Goal: Task Accomplishment & Management: Complete application form

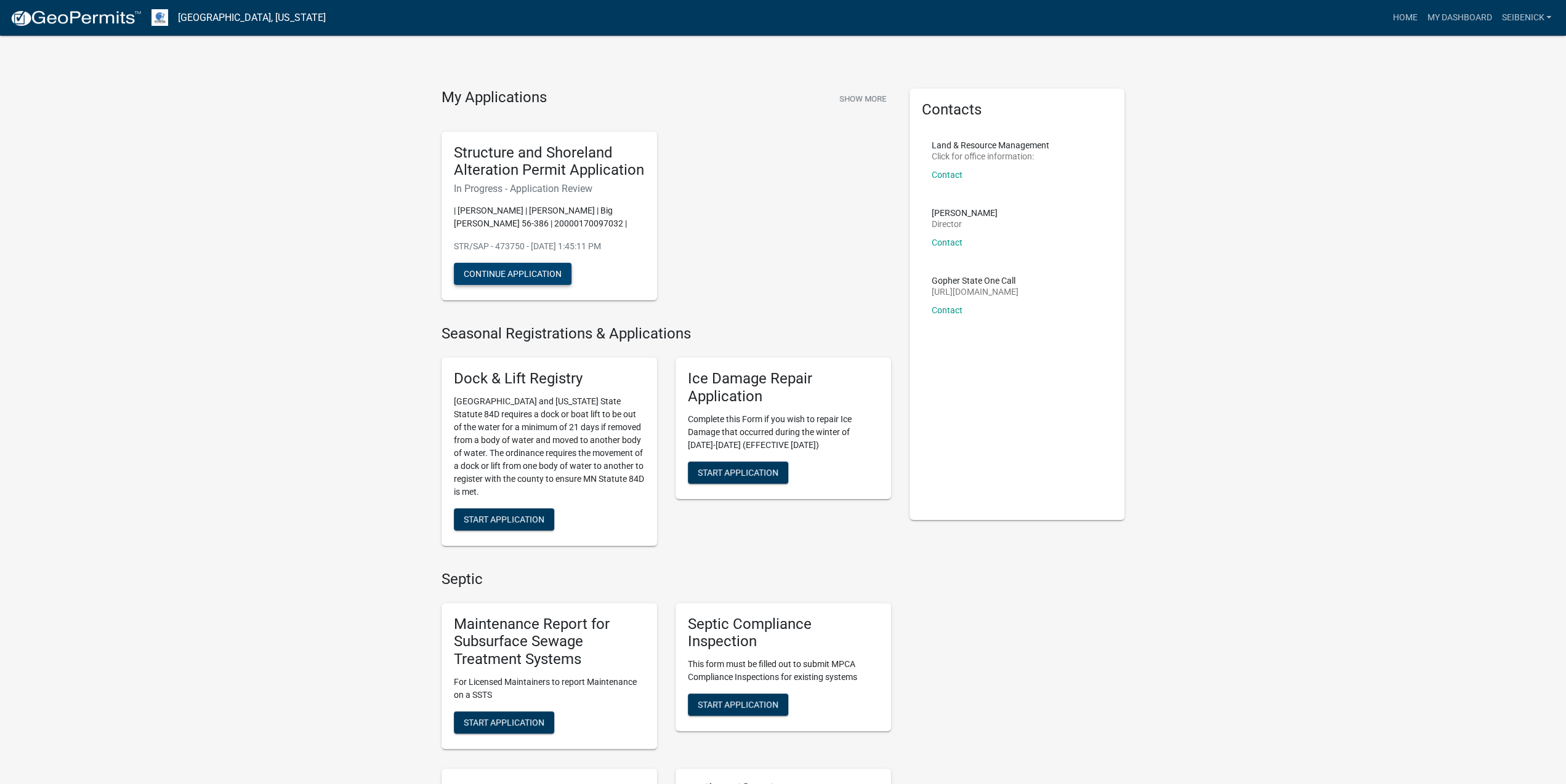
click at [525, 281] on button "Continue Application" at bounding box center [512, 273] width 118 height 22
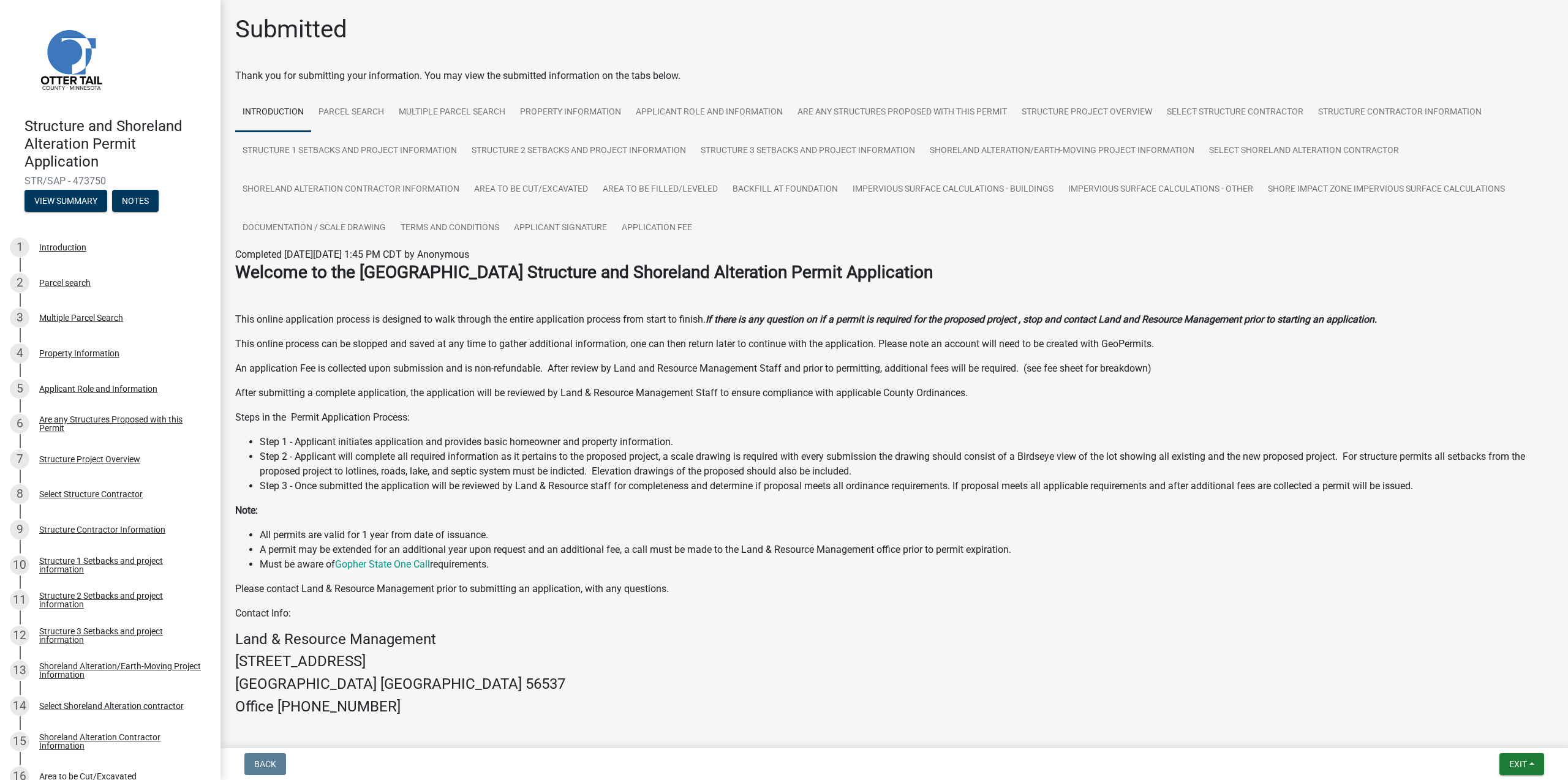
scroll to position [91, 0]
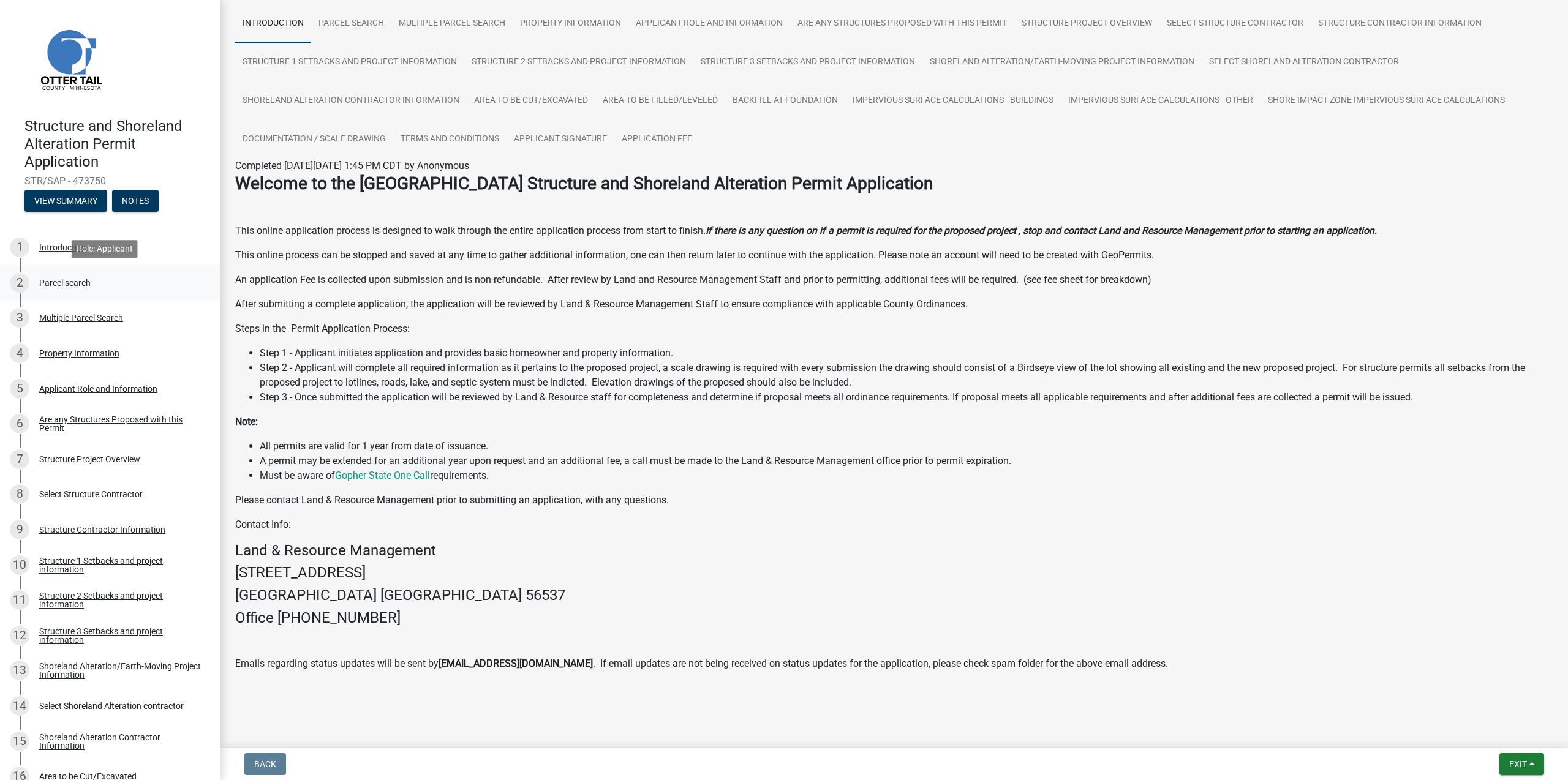
click at [66, 279] on div "Parcel search" at bounding box center [65, 283] width 51 height 9
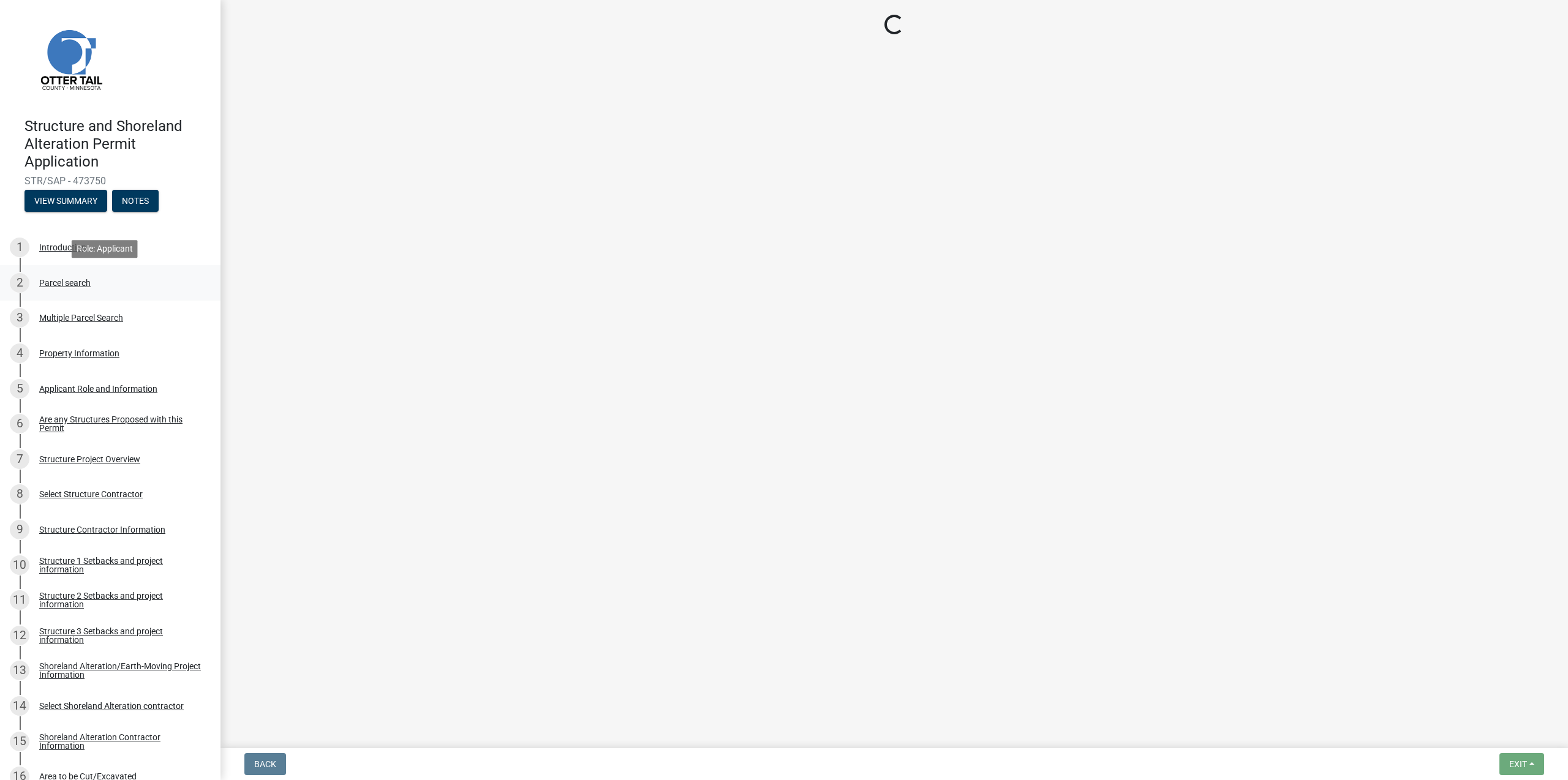
scroll to position [0, 0]
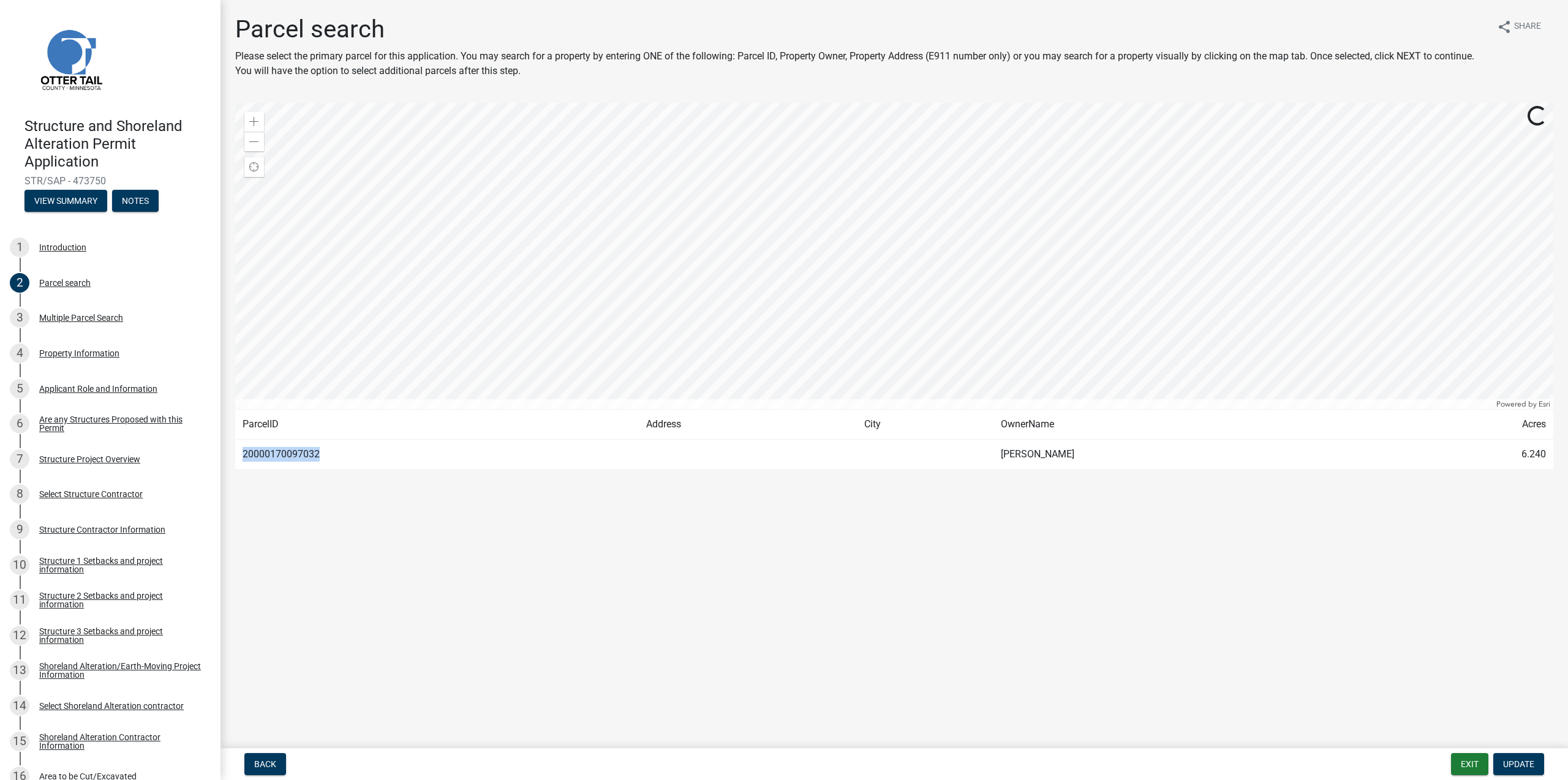
drag, startPoint x: 342, startPoint y: 452, endPoint x: 243, endPoint y: 461, distance: 99.4
click at [243, 461] on td "20000170097032" at bounding box center [437, 454] width 404 height 30
copy td "20000170097032"
drag, startPoint x: 104, startPoint y: 180, endPoint x: 25, endPoint y: 184, distance: 79.1
click at [25, 184] on span "STR/SAP - 473750" at bounding box center [110, 181] width 171 height 12
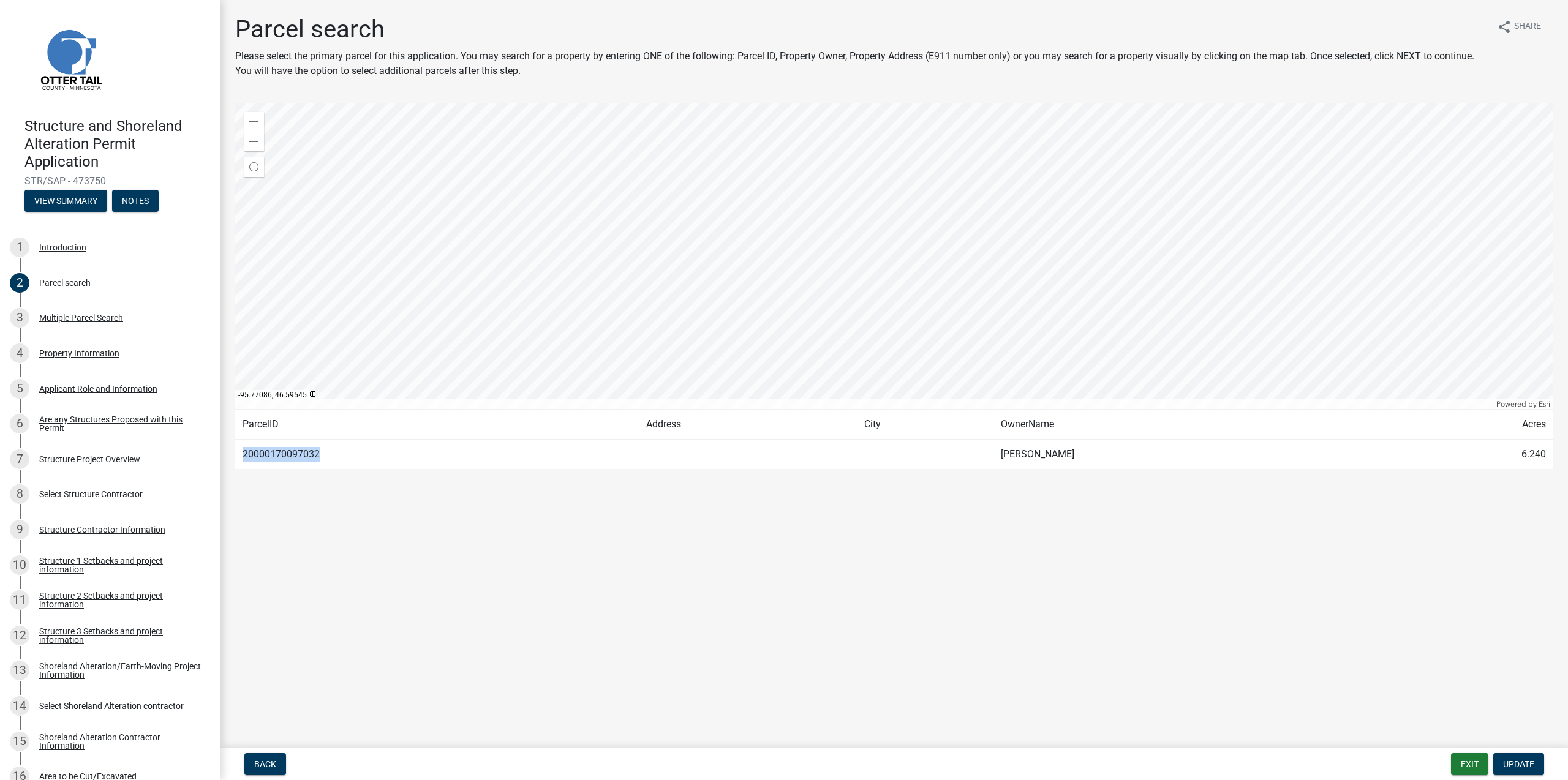
copy span "STR/SAP - 473750"
click at [548, 528] on main "Parcel search Please select the primary parcel for this application. You may se…" at bounding box center [894, 371] width 1347 height 743
drag, startPoint x: 326, startPoint y: 454, endPoint x: 237, endPoint y: 453, distance: 89.0
click at [237, 453] on td "20000170097032" at bounding box center [437, 454] width 404 height 30
copy td "20000170097032"
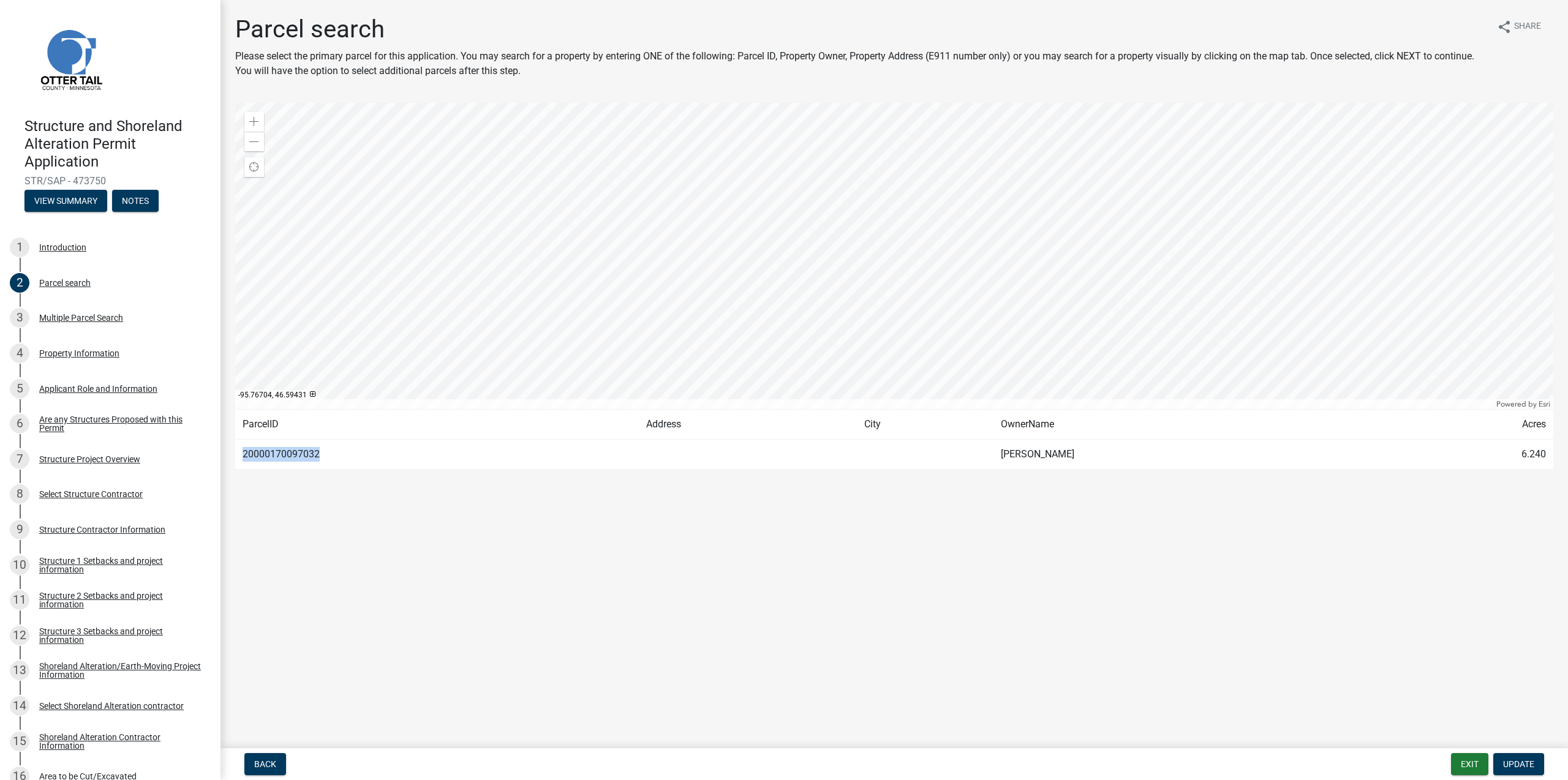
click at [171, 62] on link at bounding box center [106, 59] width 191 height 98
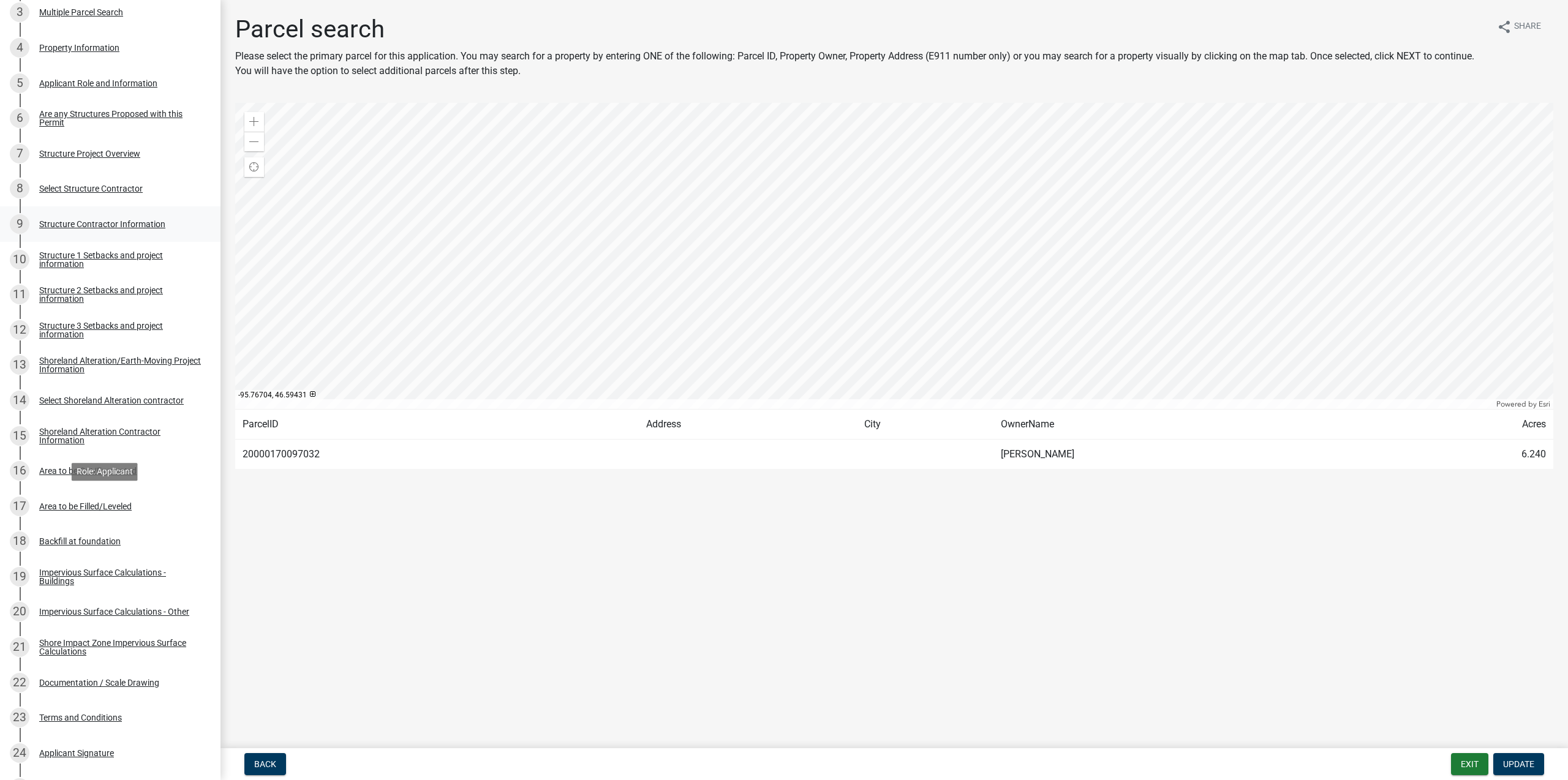
scroll to position [306, 0]
click at [89, 474] on div "Area to be Cut/Excavated" at bounding box center [88, 471] width 98 height 9
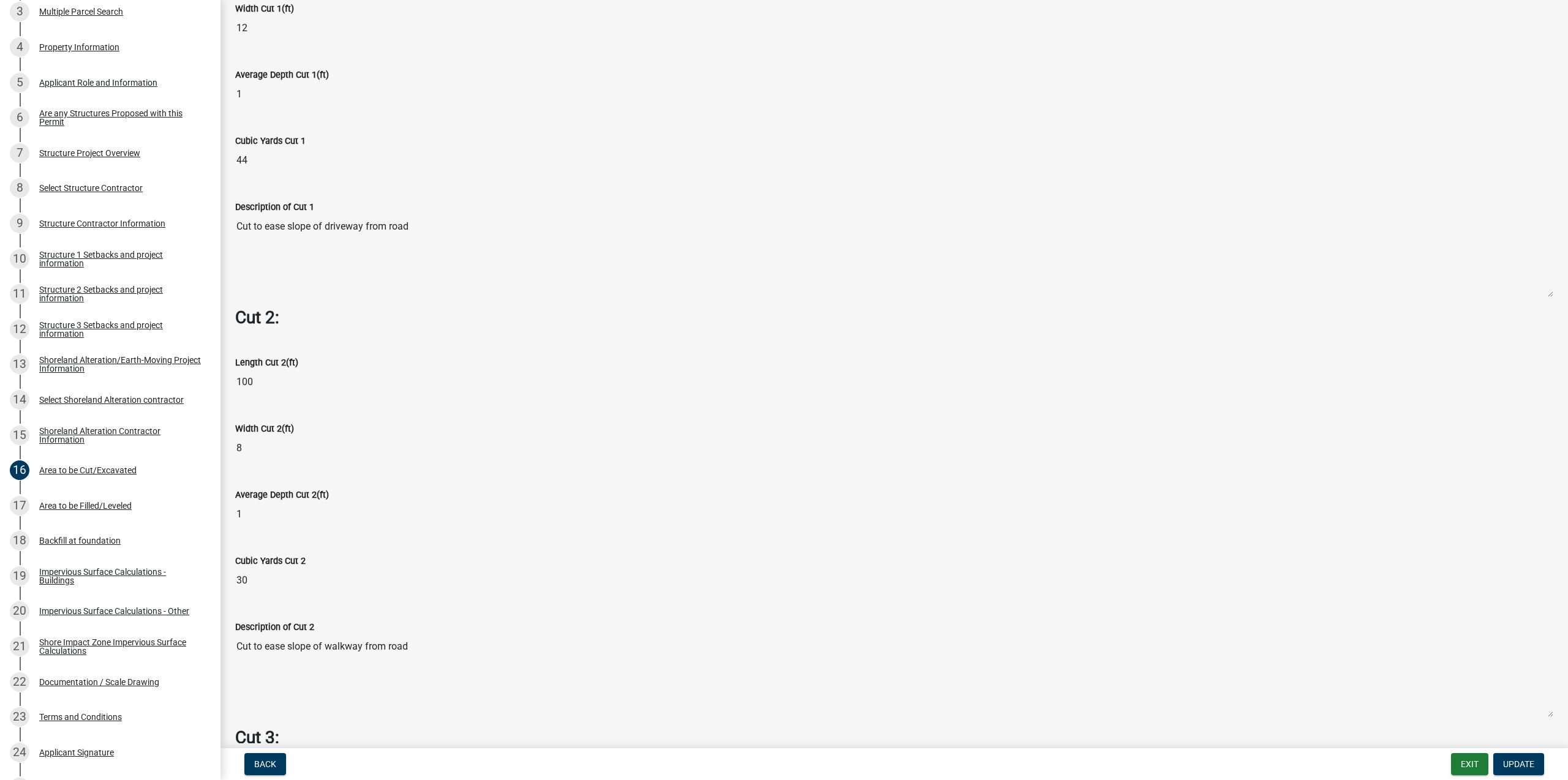
scroll to position [1066, 0]
